Goal: Task Accomplishment & Management: Manage account settings

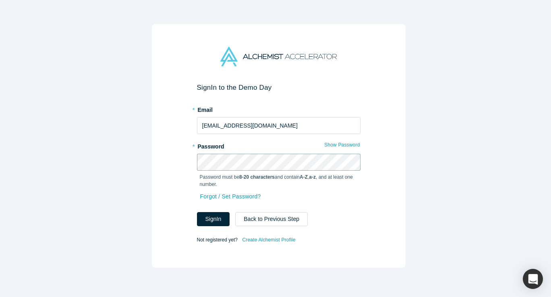
click at [197, 212] on button "Sign In" at bounding box center [213, 219] width 33 height 14
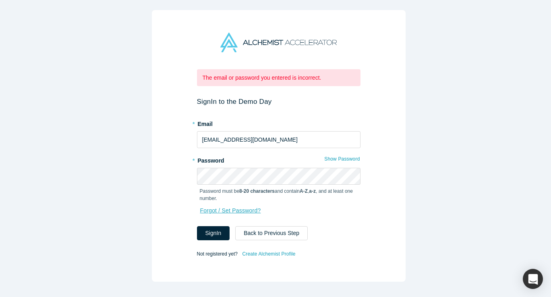
click at [207, 207] on link "Forgot / Set Password?" at bounding box center [231, 211] width 62 height 14
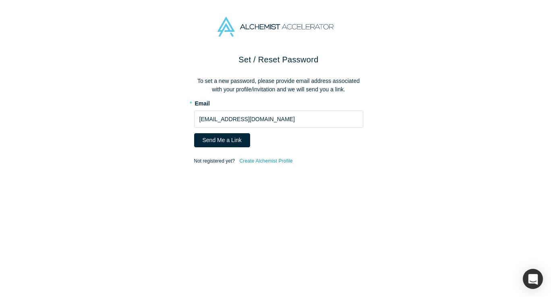
click at [198, 162] on span "Not registered yet?" at bounding box center [214, 161] width 41 height 6
click at [142, 45] on div at bounding box center [275, 27] width 551 height 54
click at [126, 70] on div "Set / Reset Password To set a new password, please provide email address associ…" at bounding box center [278, 179] width 557 height 250
